Goal: Find specific page/section: Find specific page/section

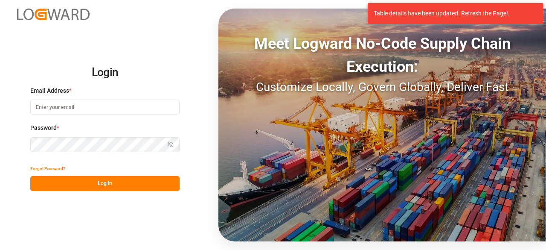
click at [119, 102] on input at bounding box center [104, 106] width 149 height 15
type input "[EMAIL_ADDRESS][PERSON_NAME][DOMAIN_NAME]"
click at [138, 181] on button "Log In" at bounding box center [104, 183] width 149 height 15
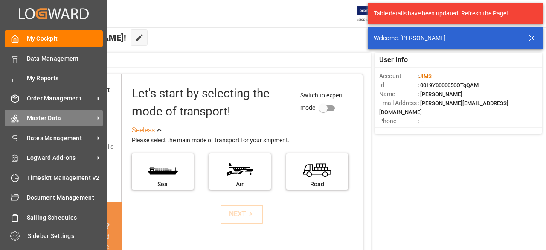
click at [74, 119] on span "Master Data" at bounding box center [60, 118] width 67 height 9
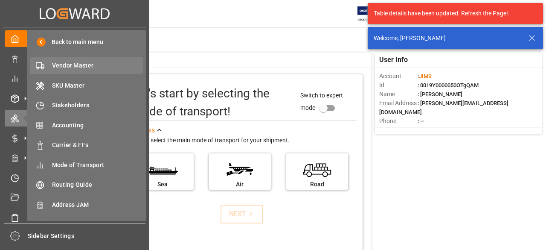
click at [75, 70] on div "Vendor Master Vendor Master" at bounding box center [87, 65] width 114 height 17
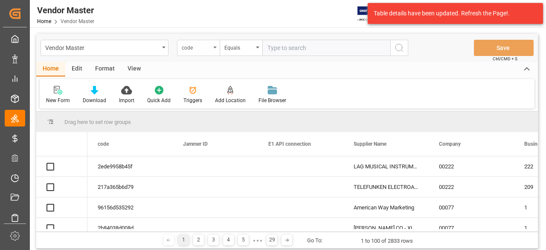
click at [214, 49] on div "code" at bounding box center [198, 48] width 43 height 16
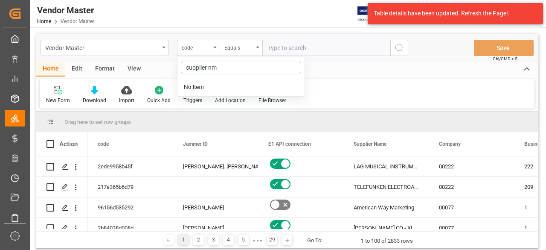
type input "supplier n"
click at [228, 101] on div "Supplier Number" at bounding box center [241, 105] width 127 height 18
click at [284, 44] on input "text" at bounding box center [327, 48] width 128 height 16
paste input "770270"
type input "770270"
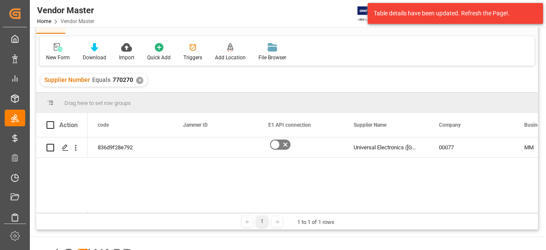
scroll to position [43, 0]
